Goal: Information Seeking & Learning: Learn about a topic

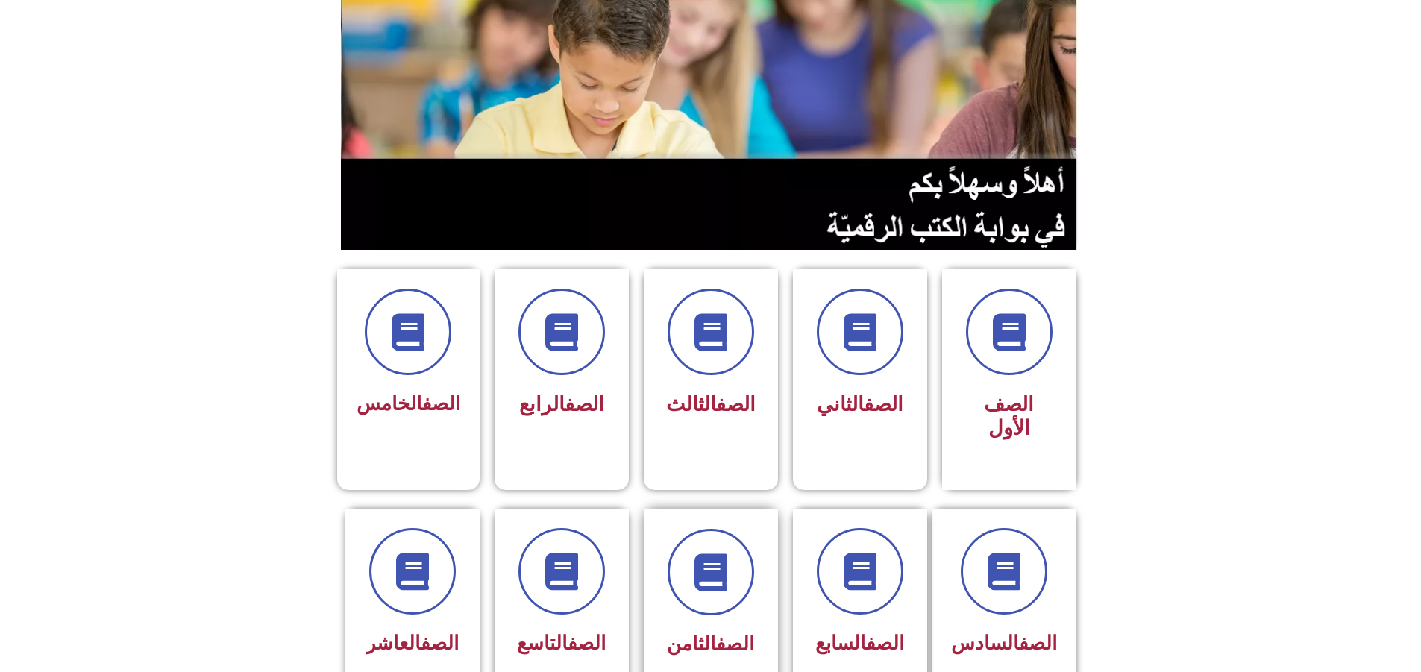
scroll to position [224, 0]
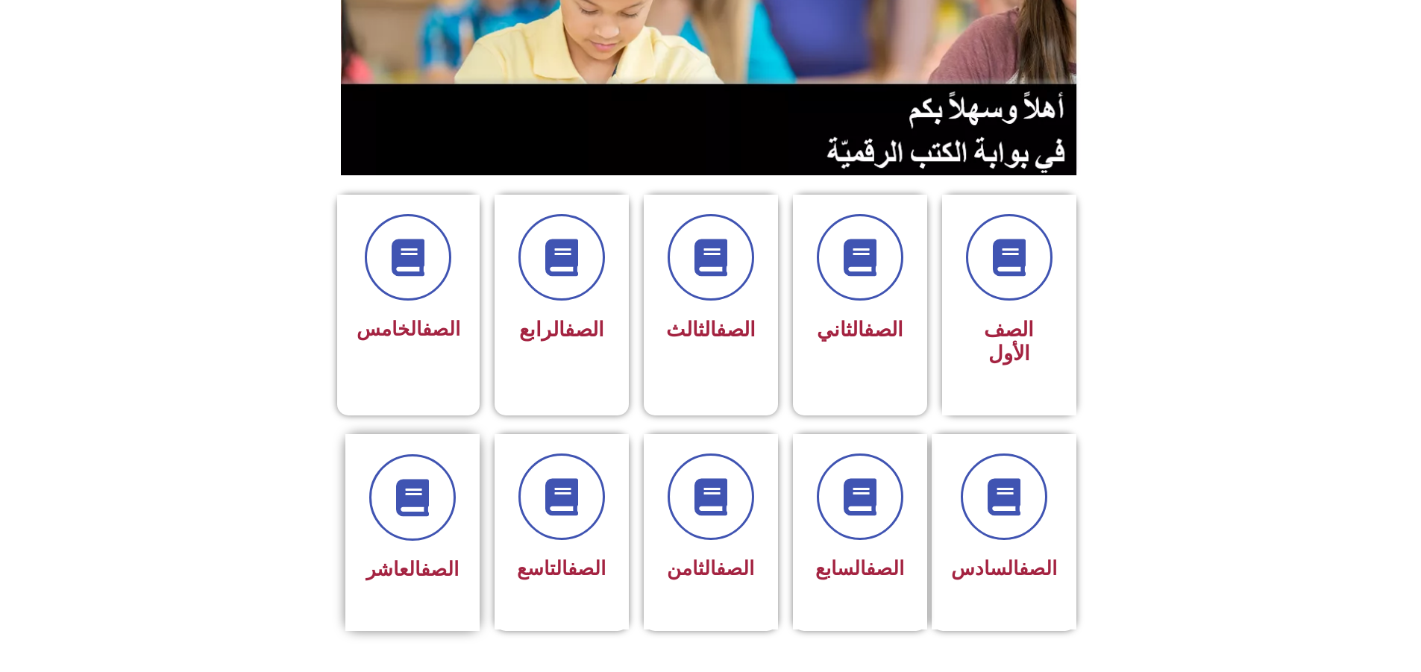
click at [444, 535] on div "الصف العاشر" at bounding box center [412, 532] width 134 height 197
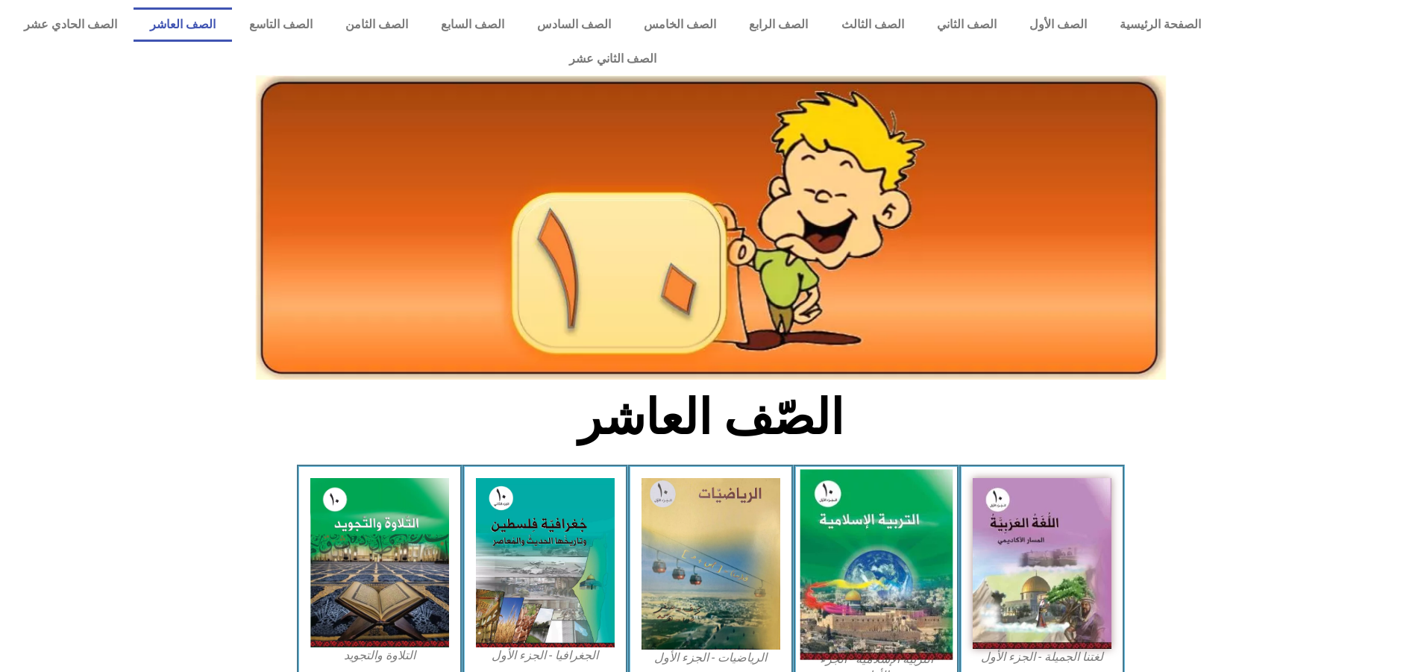
click at [858, 529] on img at bounding box center [875, 565] width 153 height 190
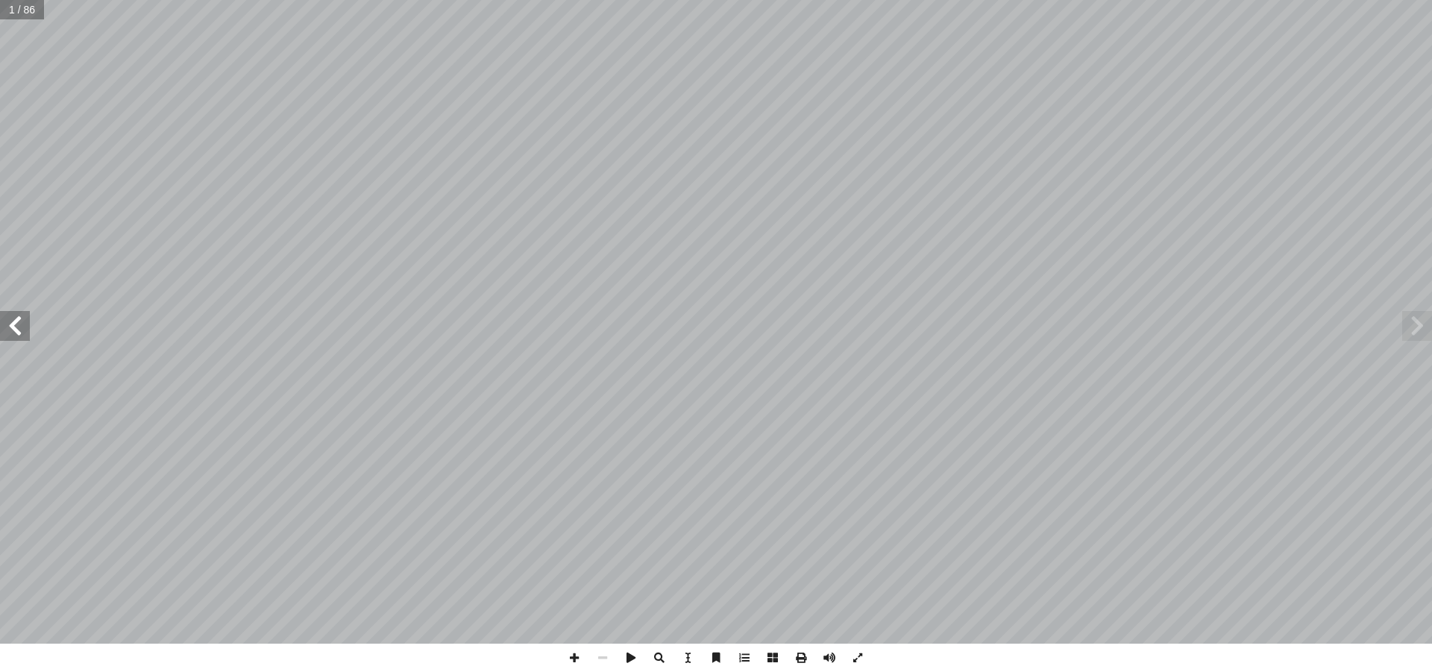
click at [13, 327] on span at bounding box center [15, 326] width 30 height 30
click at [15, 325] on span at bounding box center [15, 326] width 30 height 30
click at [13, 325] on span at bounding box center [15, 326] width 30 height 30
click at [855, 653] on span at bounding box center [857, 658] width 28 height 28
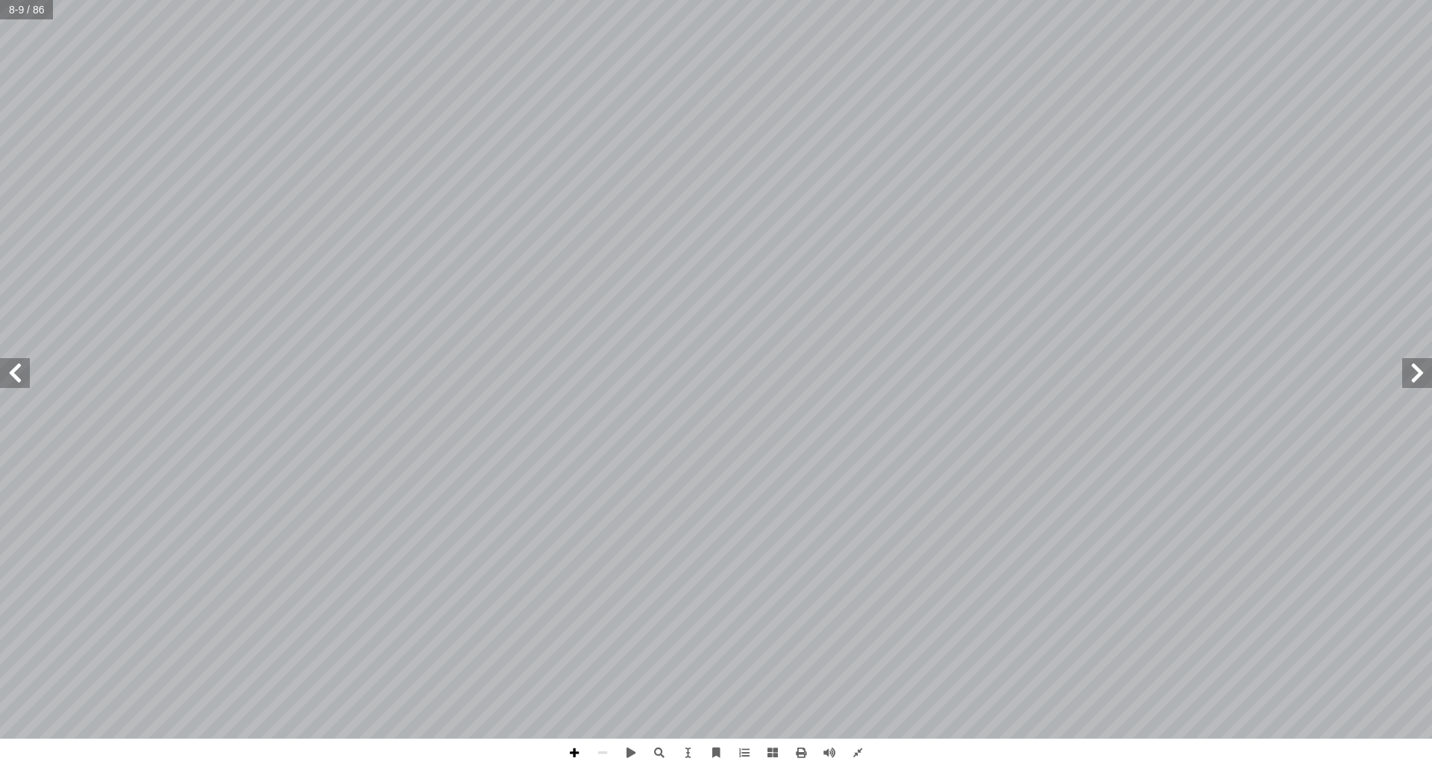
click at [570, 671] on span at bounding box center [574, 752] width 28 height 28
click at [577, 671] on span at bounding box center [574, 752] width 28 height 28
click at [670, 671] on div "4 : � نه أ ن العظيم ب� آ ا زت معجزة القر ّ وقد تمي ١ . معجزة فكرية تخاطب العقل …" at bounding box center [716, 383] width 1432 height 767
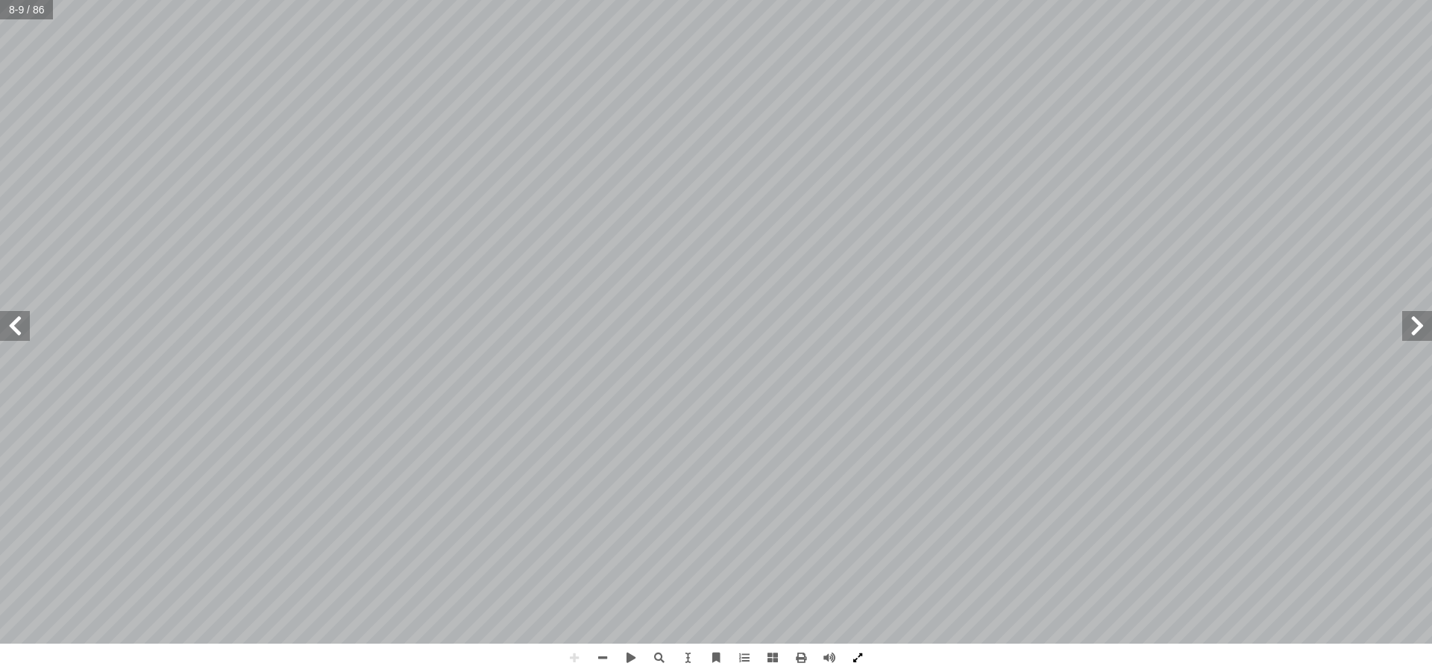
click at [855, 656] on span at bounding box center [857, 658] width 28 height 28
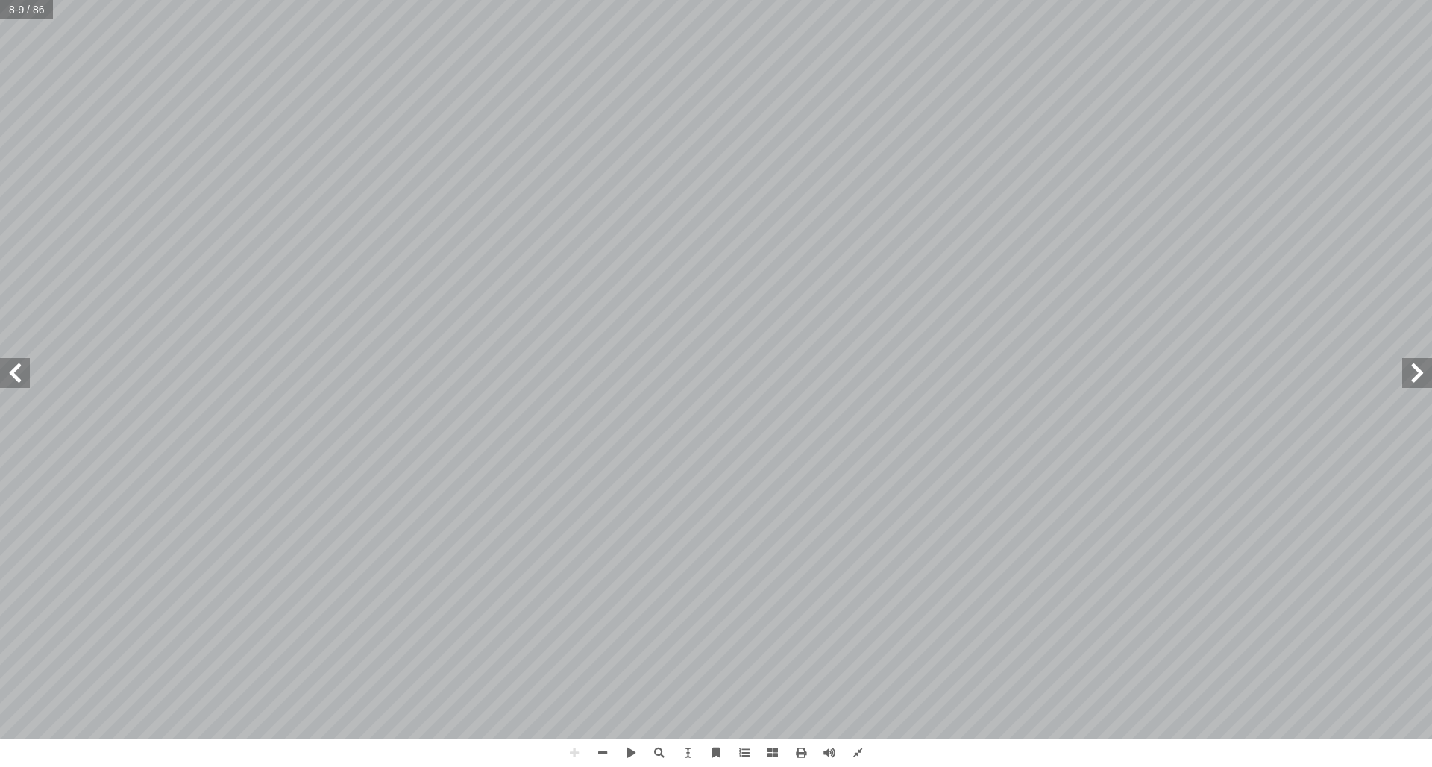
click at [13, 379] on span at bounding box center [15, 373] width 30 height 30
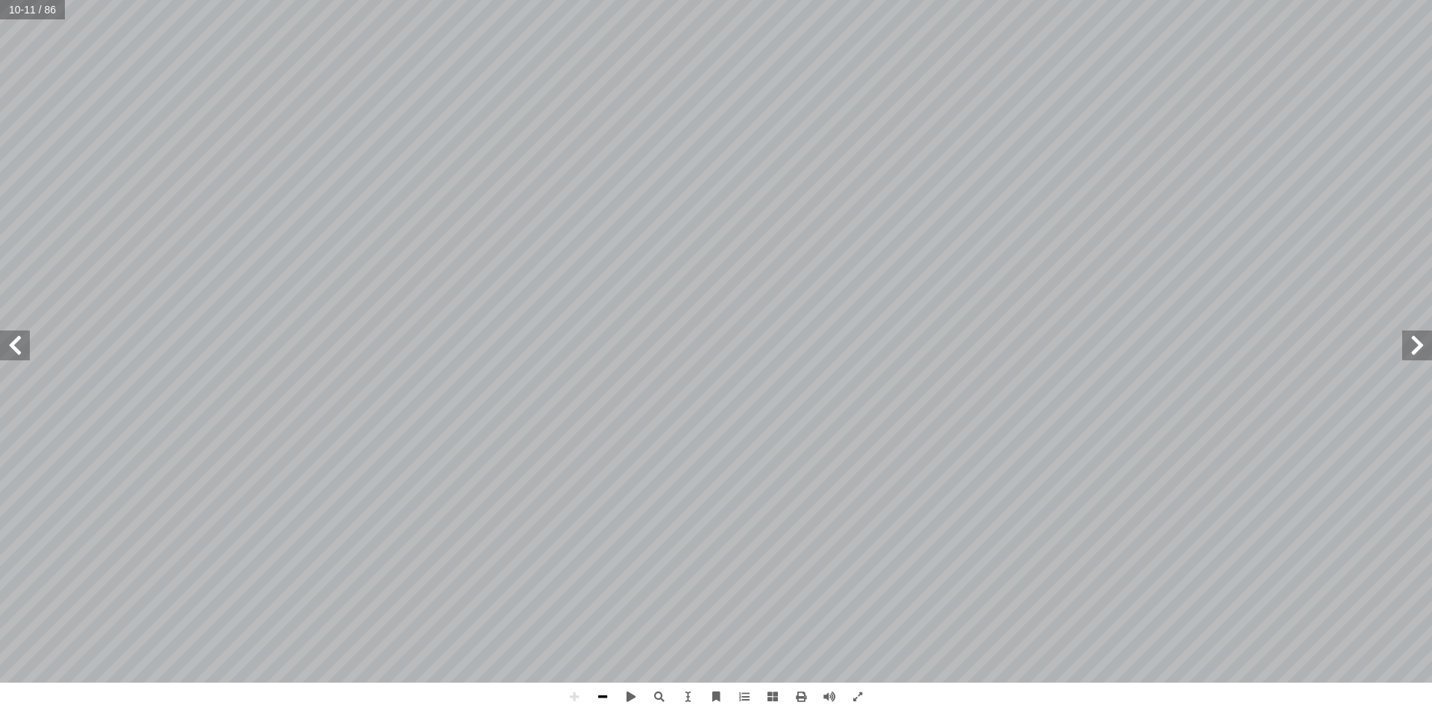
click at [600, 671] on span at bounding box center [602, 696] width 28 height 28
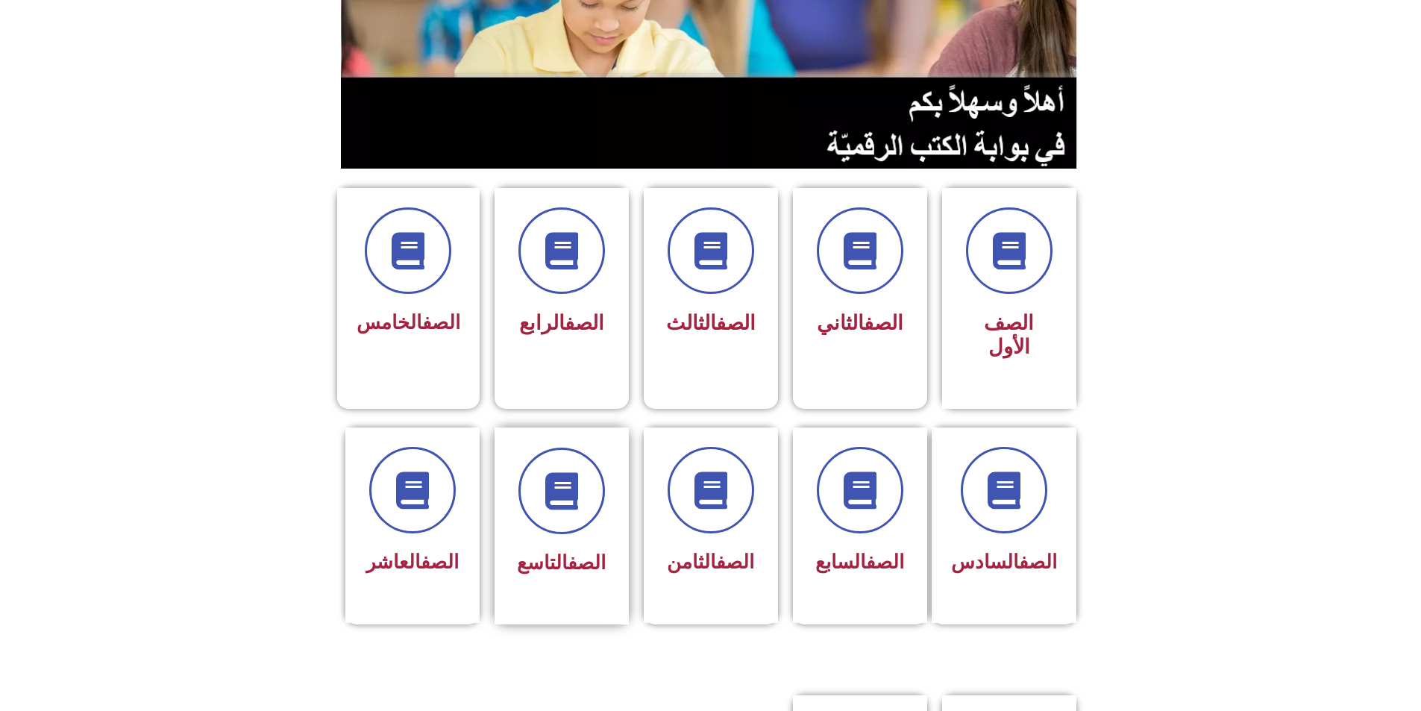
scroll to position [298, 0]
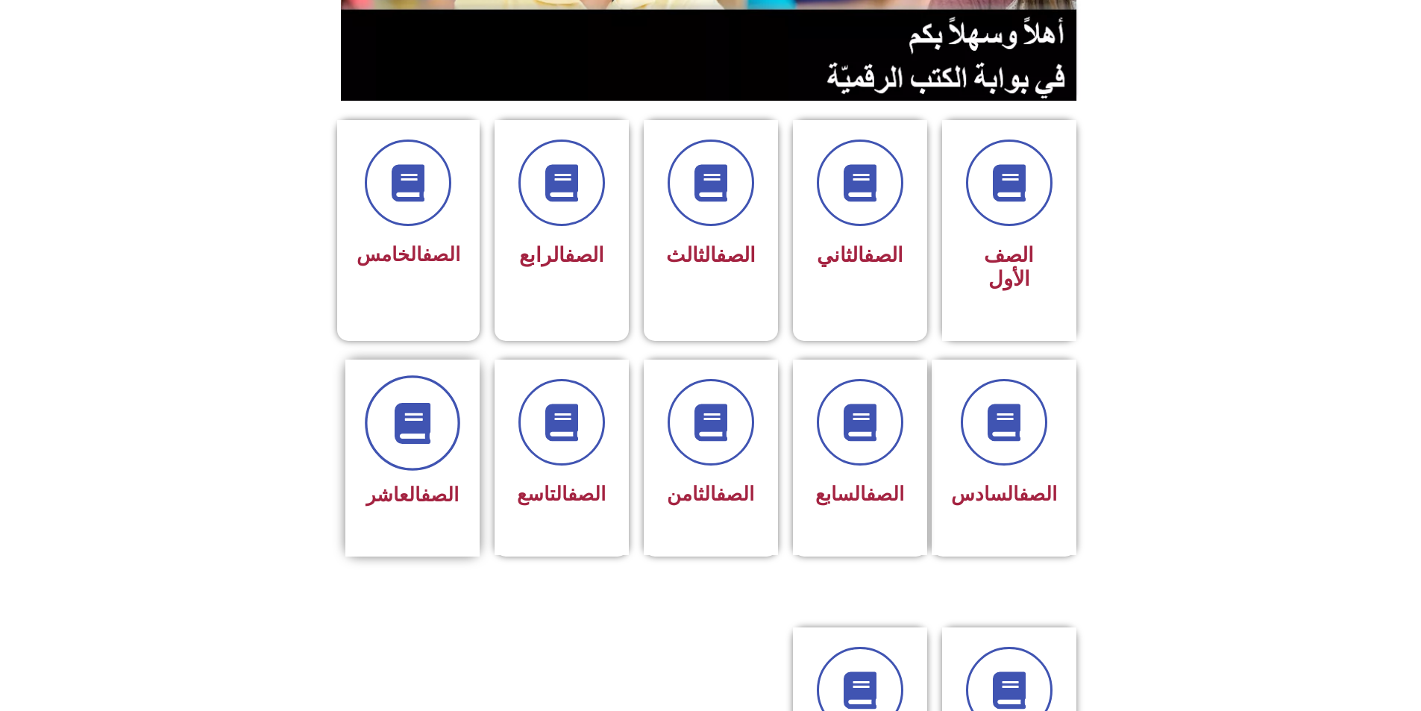
click at [438, 400] on span at bounding box center [412, 422] width 95 height 95
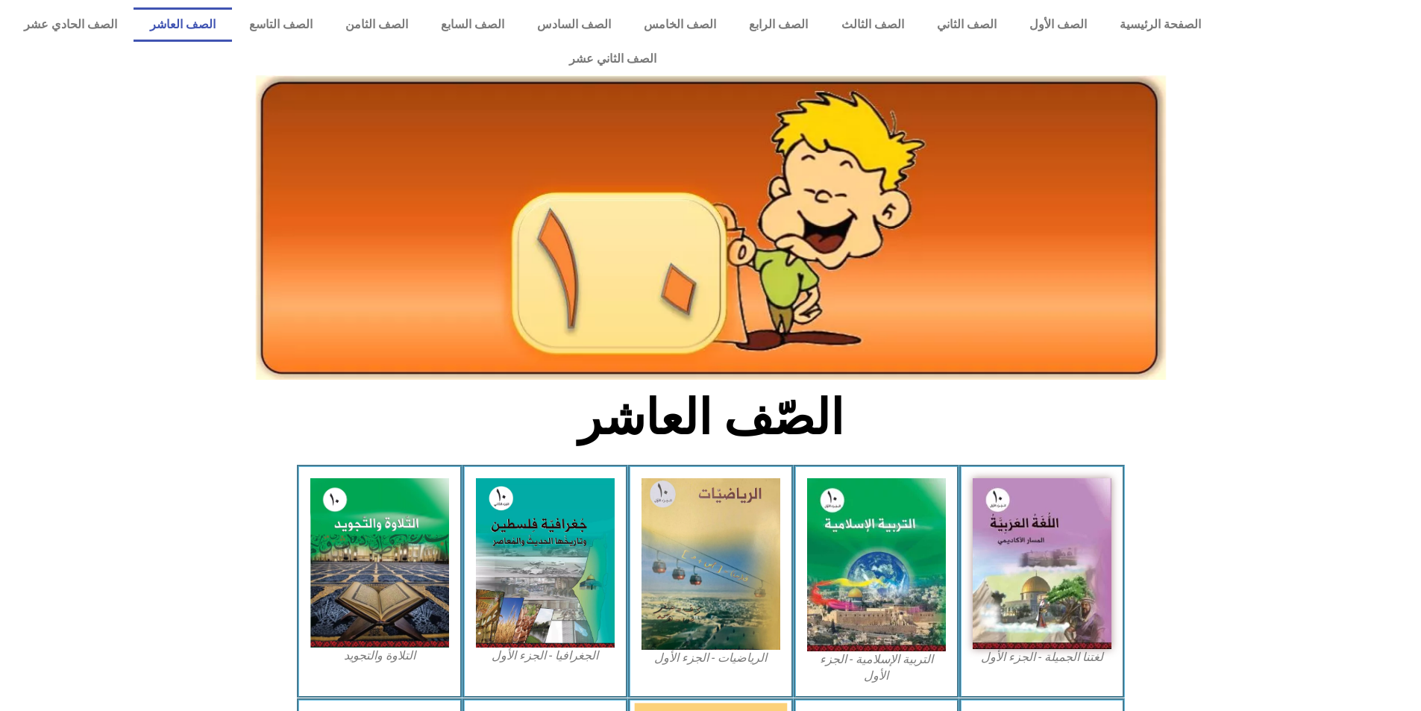
scroll to position [224, 0]
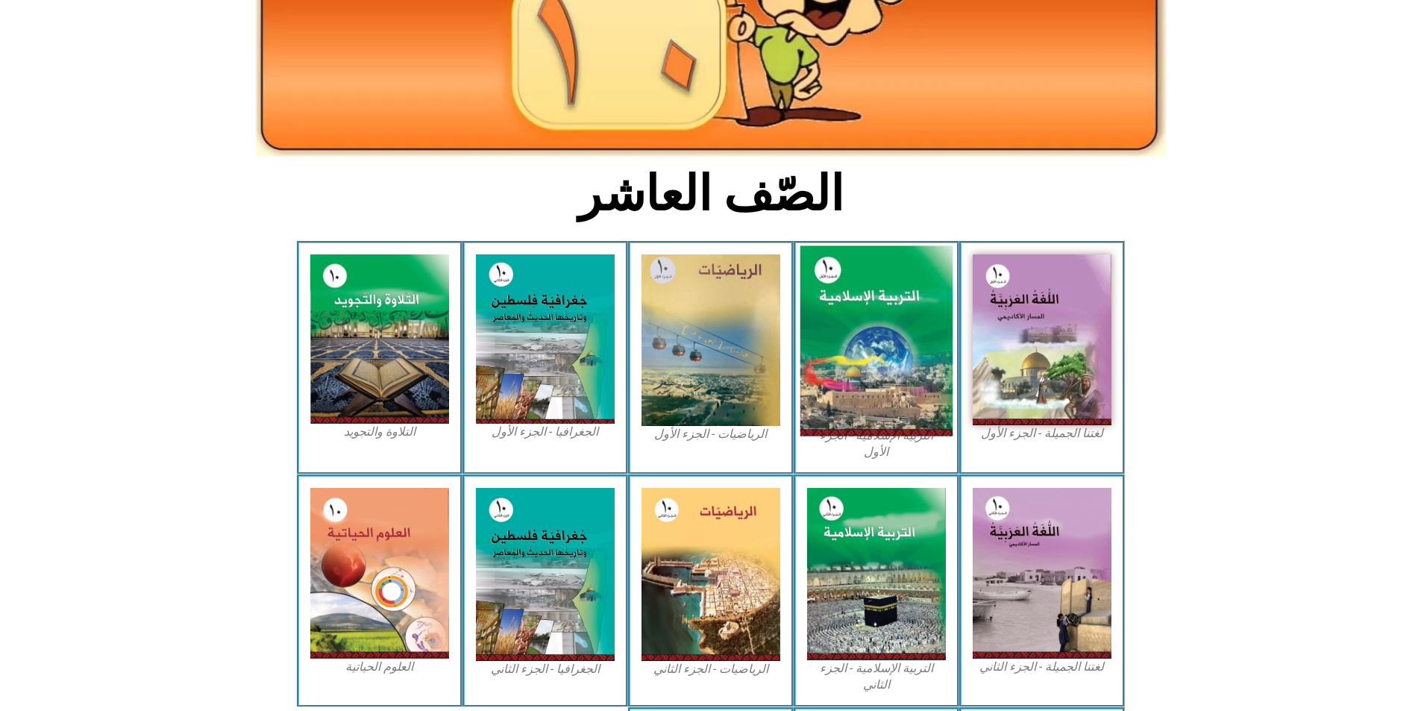
click at [924, 330] on img at bounding box center [875, 341] width 153 height 190
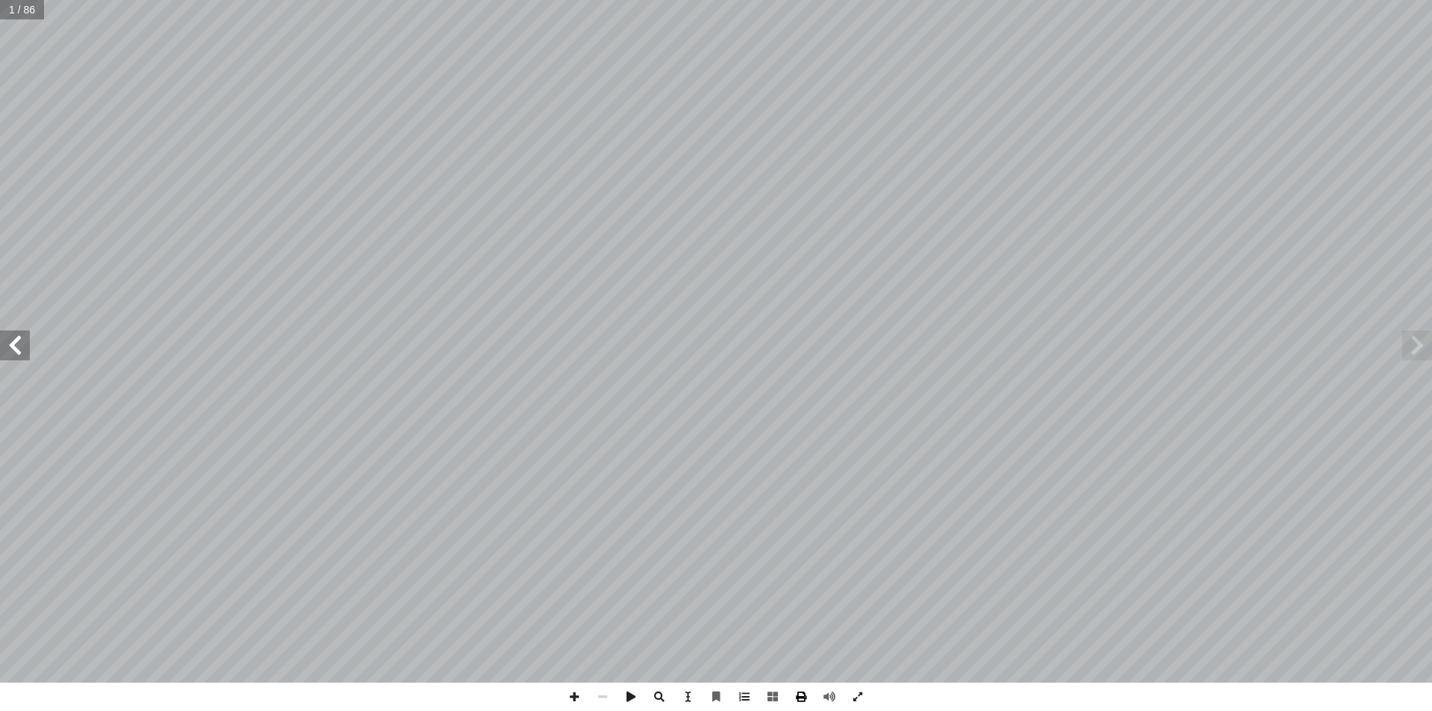
click at [805, 693] on span at bounding box center [801, 696] width 28 height 28
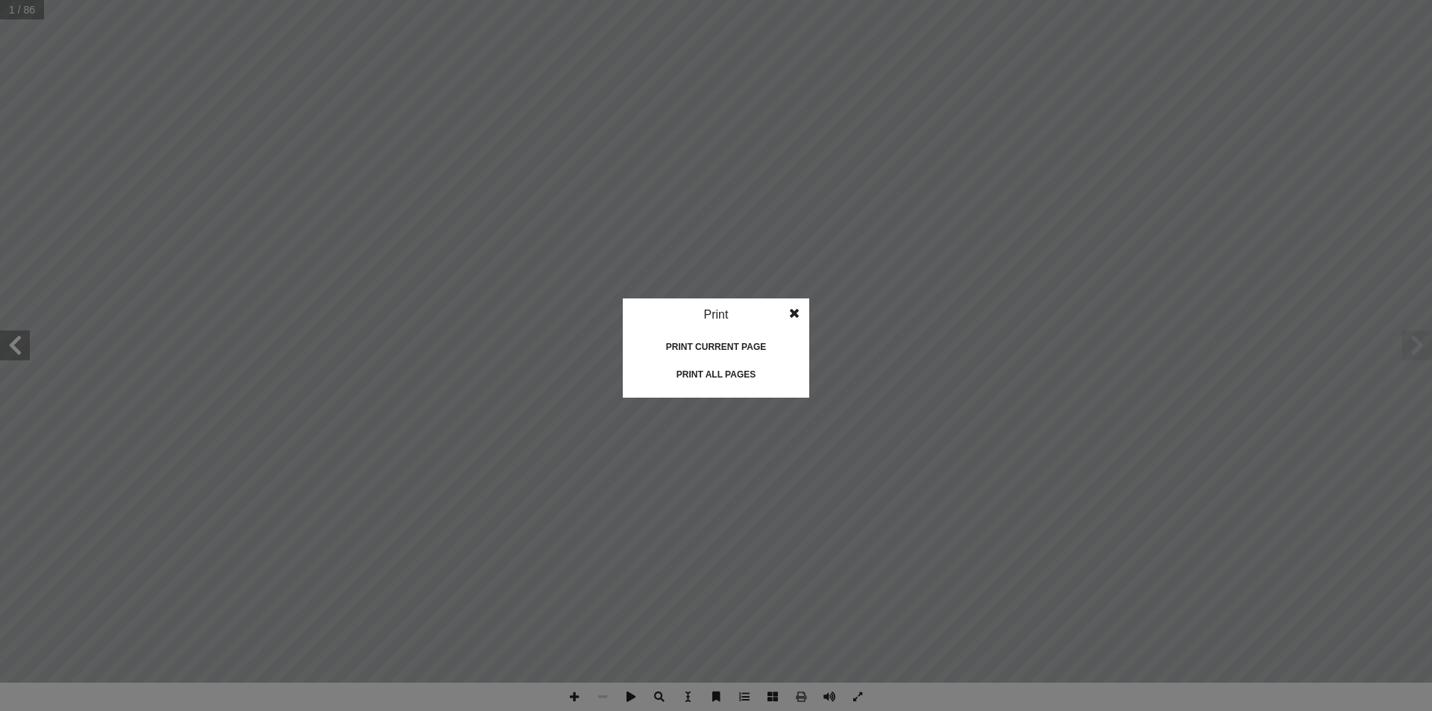
click at [804, 309] on span at bounding box center [794, 313] width 27 height 30
